Goal: Register for event/course

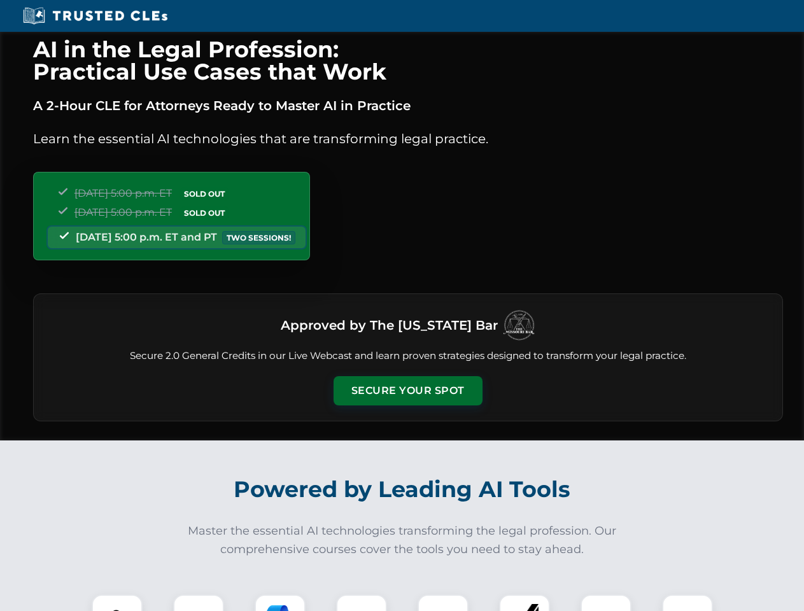
click at [408, 391] on button "Secure Your Spot" at bounding box center [408, 390] width 149 height 29
click at [117, 603] on img at bounding box center [117, 620] width 37 height 37
click at [199, 603] on div at bounding box center [198, 620] width 51 height 51
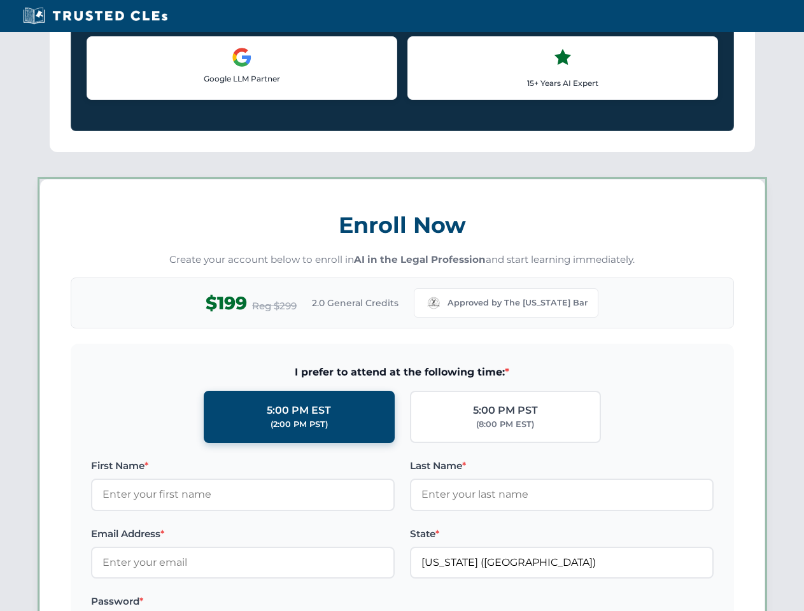
click at [362, 603] on label "Password *" at bounding box center [243, 601] width 304 height 15
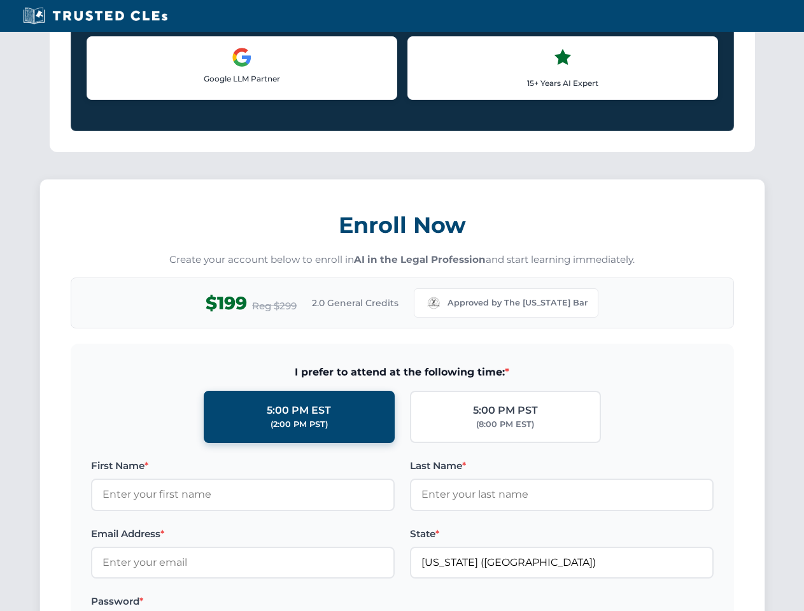
scroll to position [1250, 0]
